Goal: Information Seeking & Learning: Learn about a topic

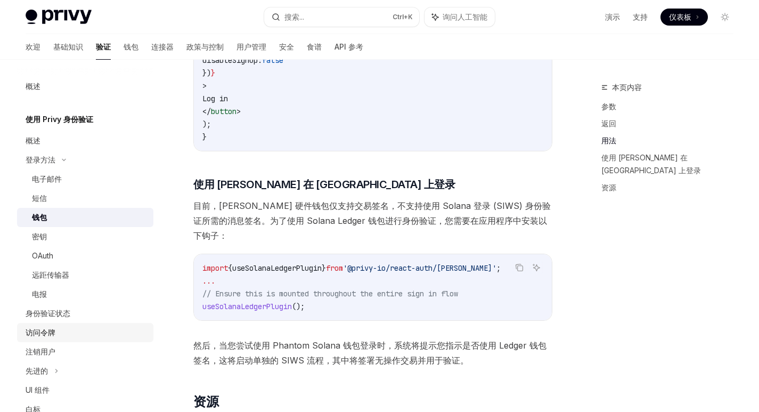
click at [43, 335] on font "访问令牌" at bounding box center [41, 332] width 30 height 9
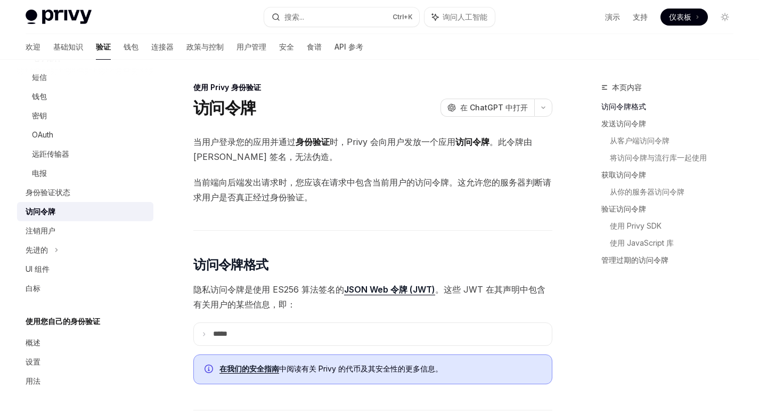
click at [61, 22] on img at bounding box center [59, 17] width 66 height 15
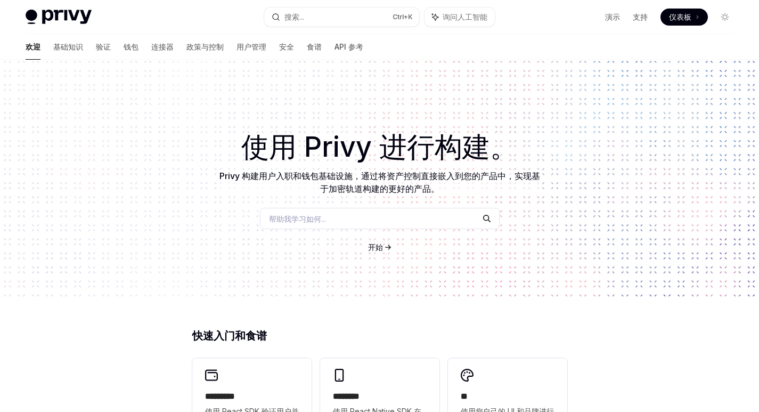
click at [683, 13] on font "仪表板" at bounding box center [680, 16] width 22 height 9
click at [53, 51] on font "基础知识" at bounding box center [68, 47] width 30 height 11
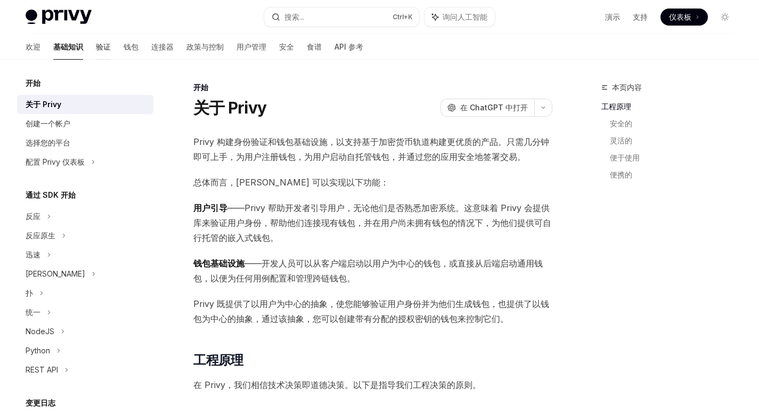
click at [96, 50] on font "验证" at bounding box center [103, 46] width 15 height 9
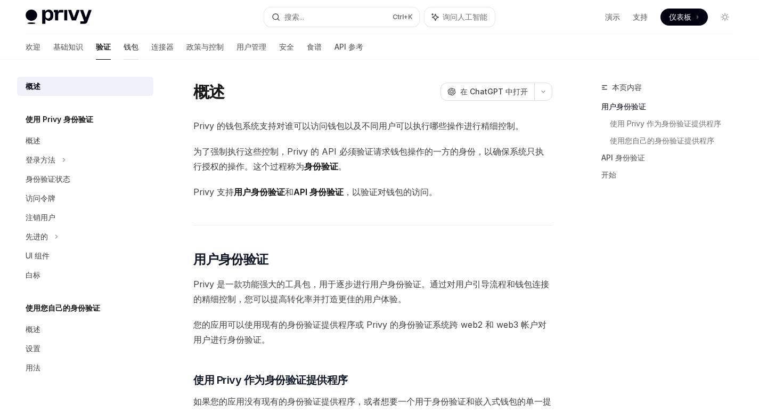
click at [124, 47] on font "钱包" at bounding box center [131, 46] width 15 height 9
type textarea "*"
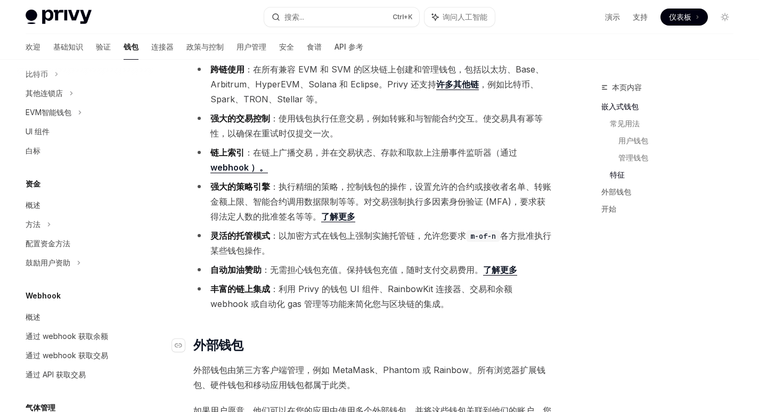
scroll to position [1172, 0]
